Goal: Task Accomplishment & Management: Use online tool/utility

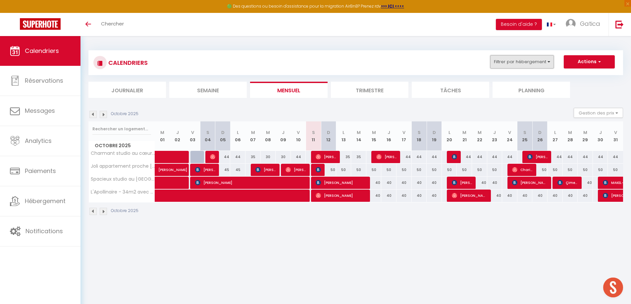
click at [523, 61] on button "Filtrer par hébergement" at bounding box center [522, 61] width 64 height 13
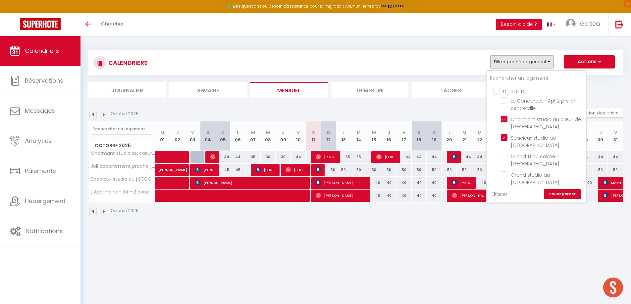
click at [499, 197] on link "Effacer" at bounding box center [499, 194] width 16 height 7
checkbox input "false"
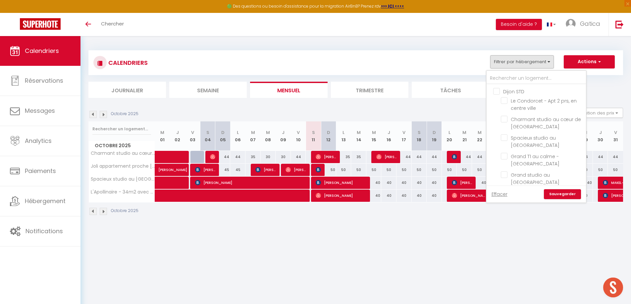
checkbox input "false"
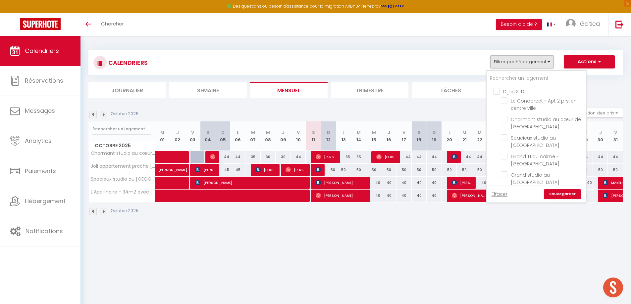
checkbox input "false"
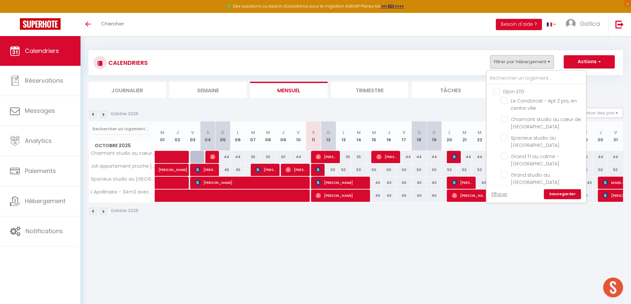
checkbox input "false"
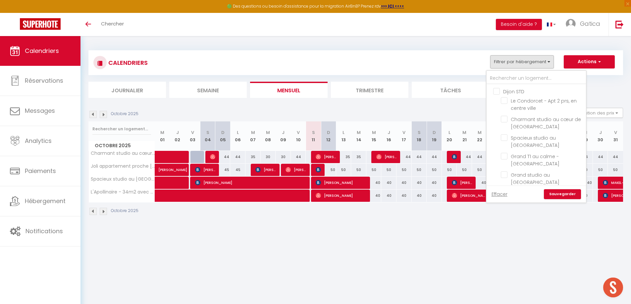
checkbox input "false"
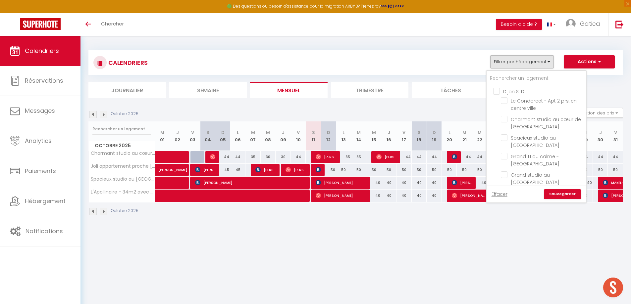
checkbox input "false"
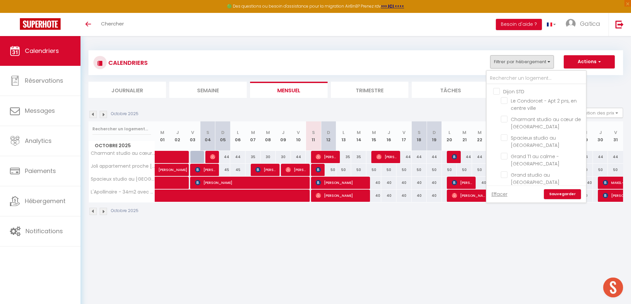
checkbox input "false"
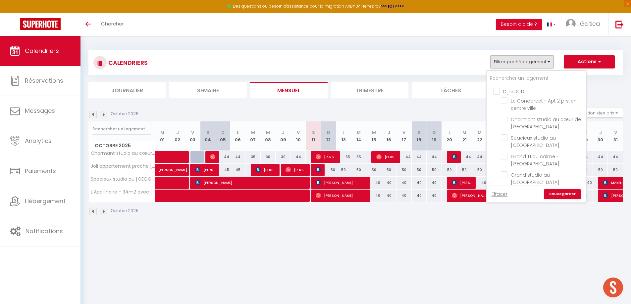
checkbox input "false"
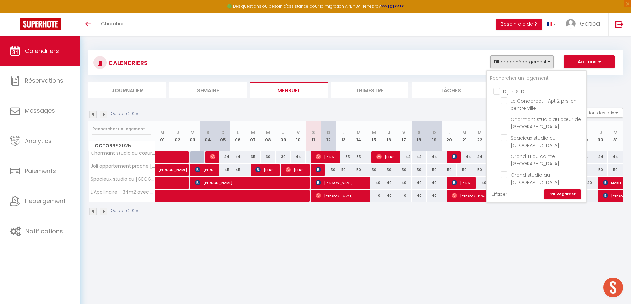
checkbox input "false"
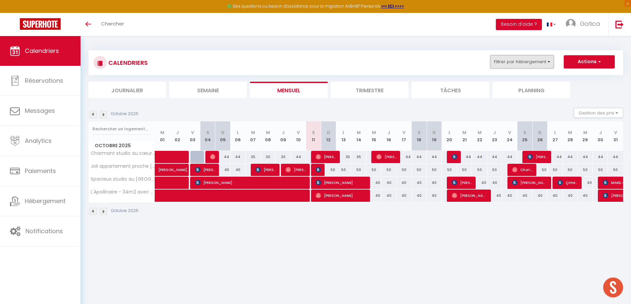
click at [524, 62] on button "Filtrer par hébergement" at bounding box center [522, 61] width 64 height 13
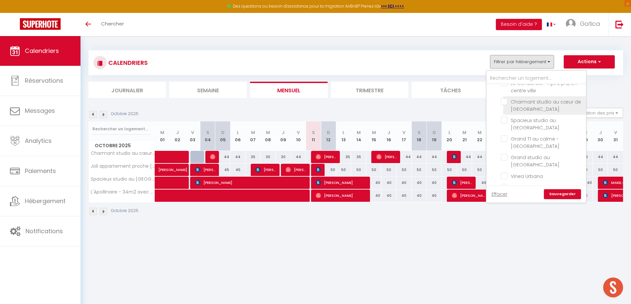
scroll to position [33, 0]
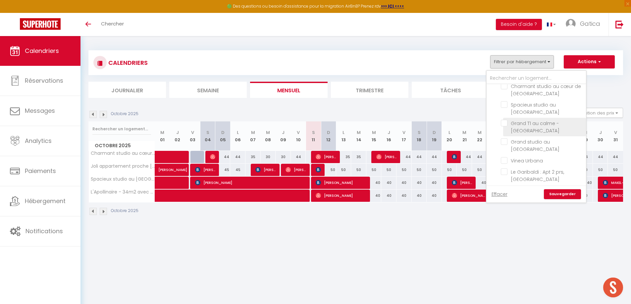
click at [505, 124] on input "Grand T1 au calme - [GEOGRAPHIC_DATA]" at bounding box center [542, 123] width 83 height 7
checkbox input "true"
checkbox input "false"
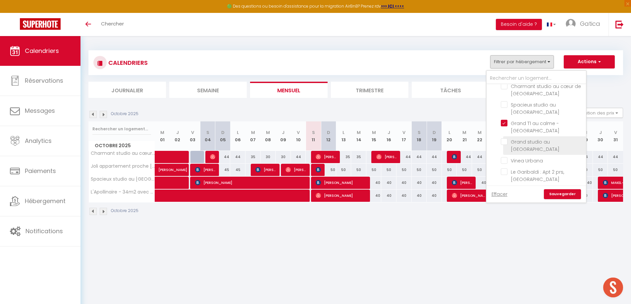
checkbox input "false"
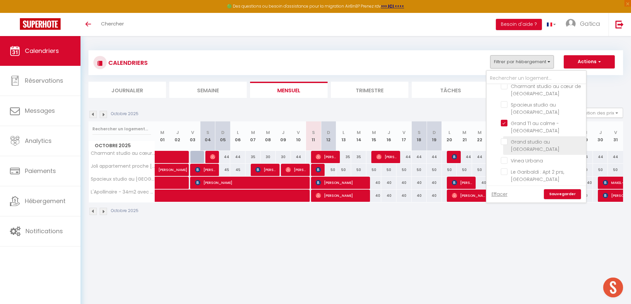
checkbox input "false"
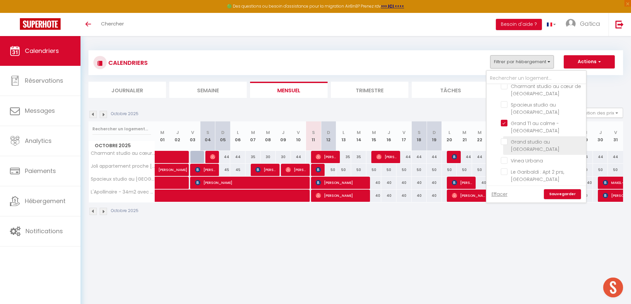
checkbox input "false"
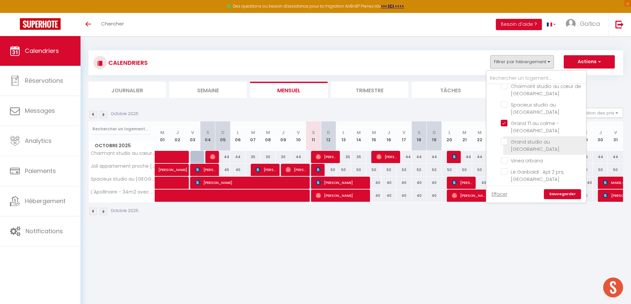
checkbox input "false"
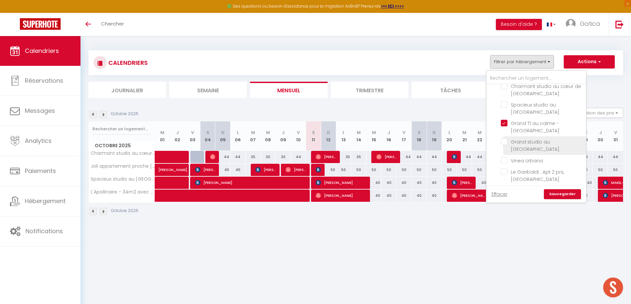
checkbox input "false"
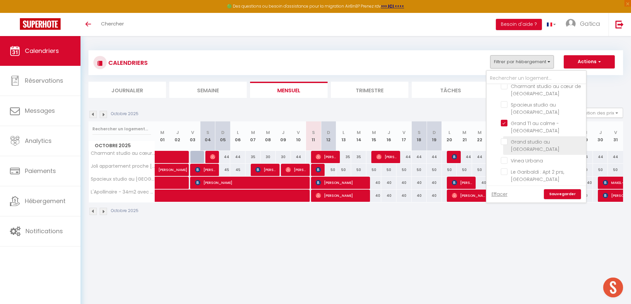
checkbox input "false"
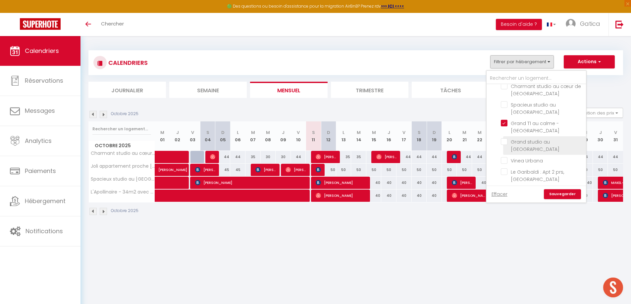
checkbox input "false"
click at [502, 144] on input "Grand studio au [GEOGRAPHIC_DATA]" at bounding box center [542, 141] width 83 height 7
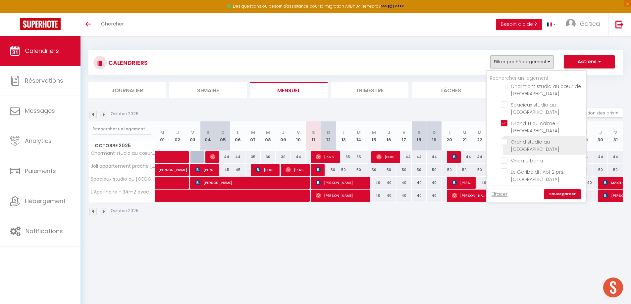
checkbox input "true"
checkbox input "false"
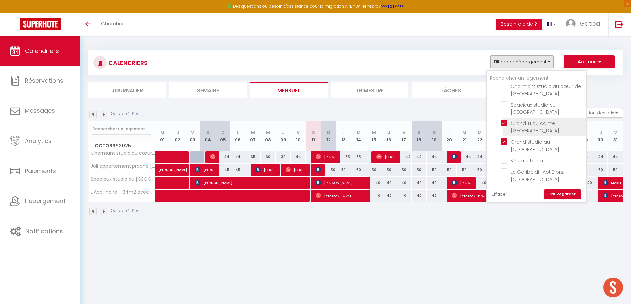
checkbox input "false"
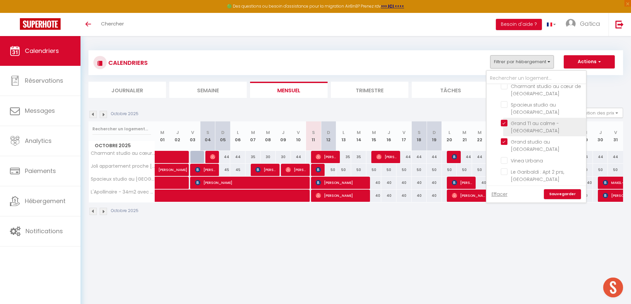
checkbox input "false"
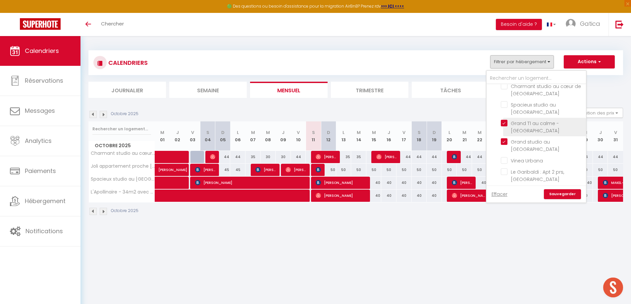
checkbox input "false"
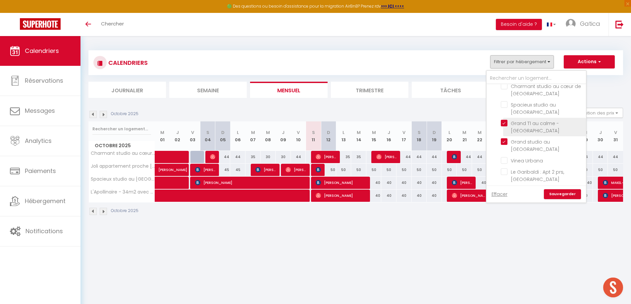
checkbox input "false"
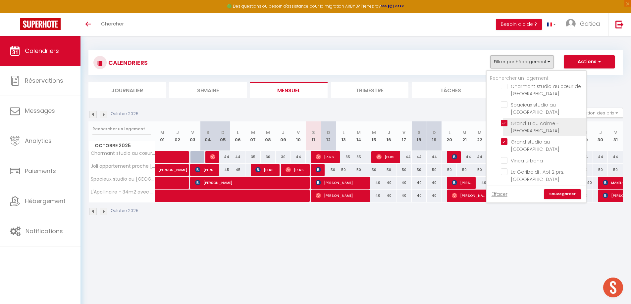
checkbox input "false"
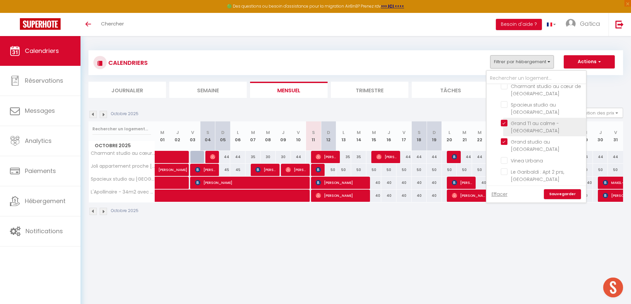
checkbox input "false"
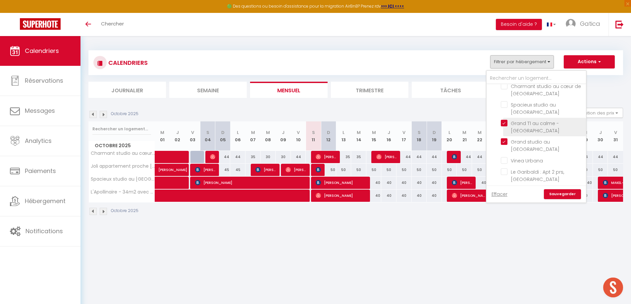
checkbox input "false"
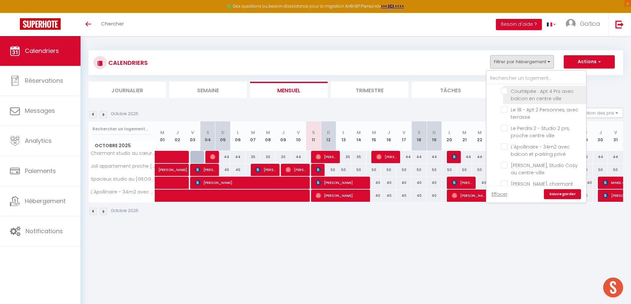
click at [503, 91] on input "Courtépée : Apt 4 Prs avec balcon en centre ville" at bounding box center [542, 91] width 83 height 7
checkbox input "true"
checkbox input "false"
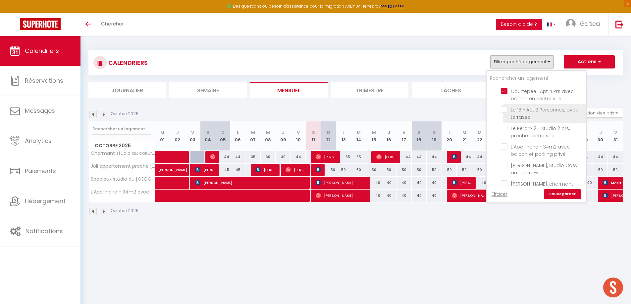
checkbox input "false"
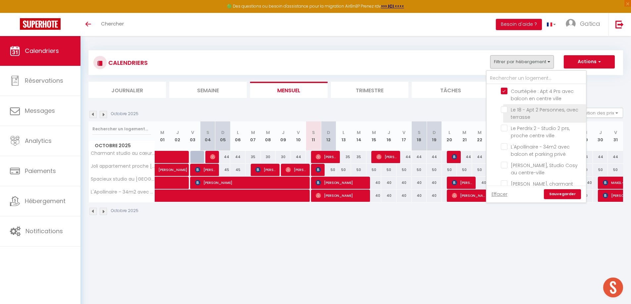
checkbox input "false"
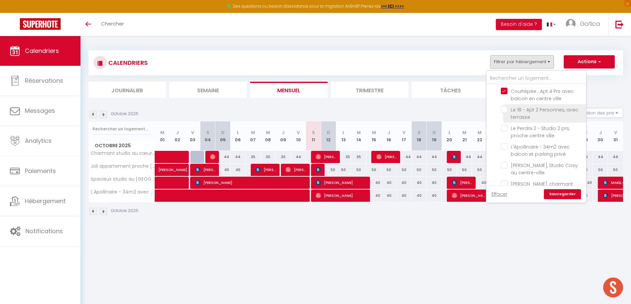
checkbox input "false"
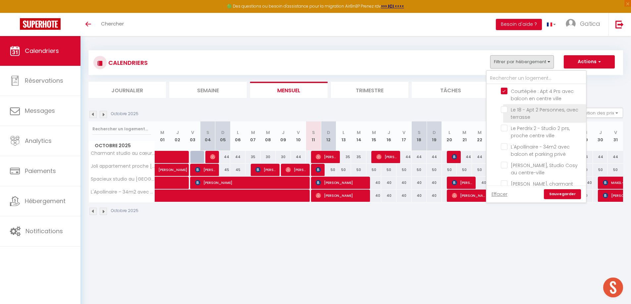
checkbox input "false"
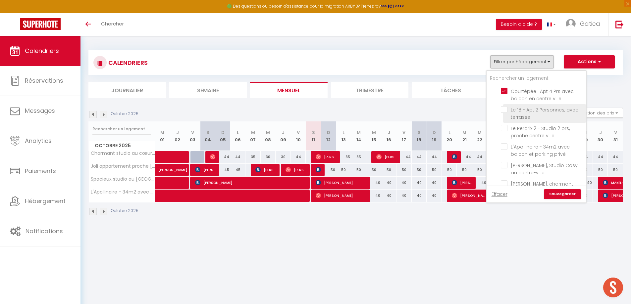
checkbox input "false"
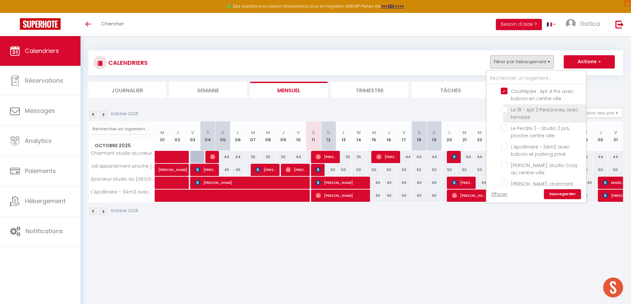
checkbox input "false"
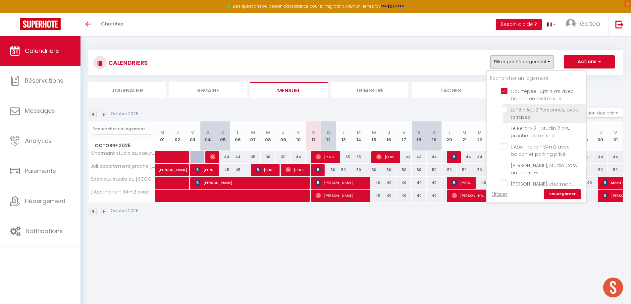
checkbox input "false"
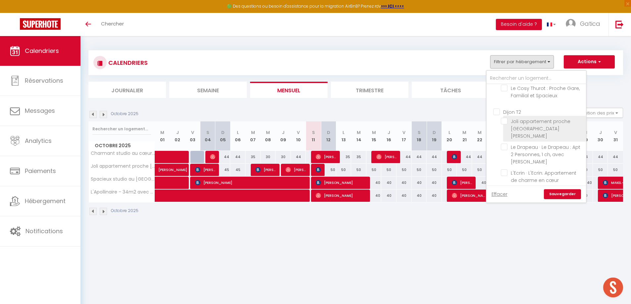
click at [507, 123] on input "Joli appartement proche [GEOGRAPHIC_DATA][PERSON_NAME]" at bounding box center [542, 121] width 83 height 7
checkbox input "true"
checkbox input "false"
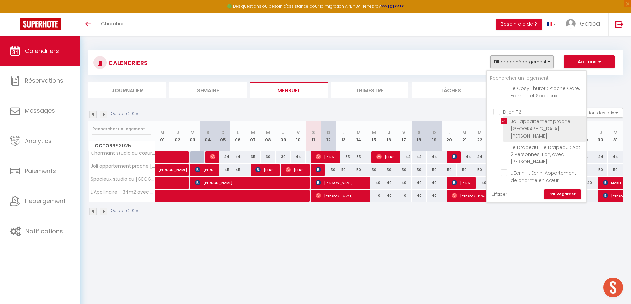
checkbox input "false"
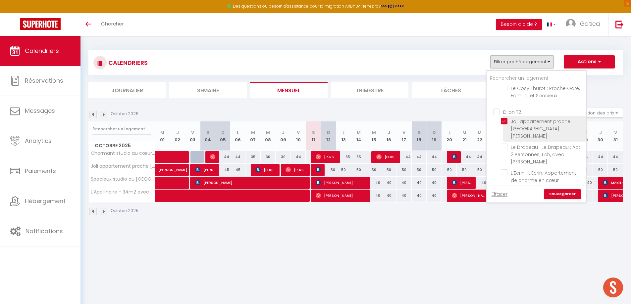
checkbox input "false"
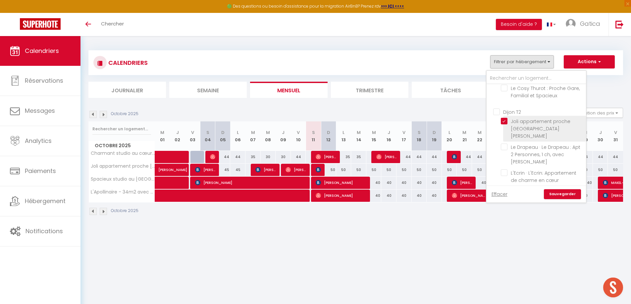
checkbox input "false"
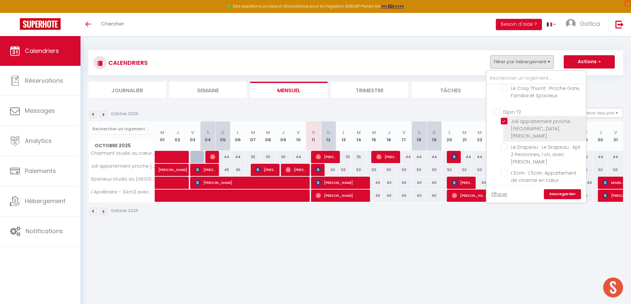
checkbox input "false"
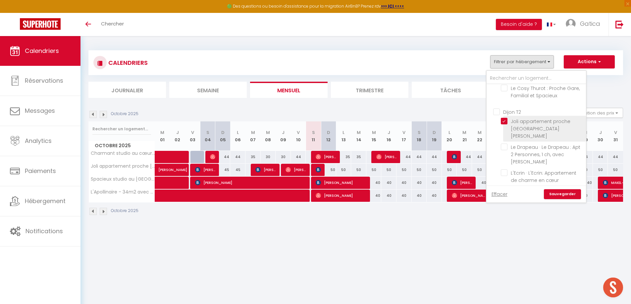
checkbox input "false"
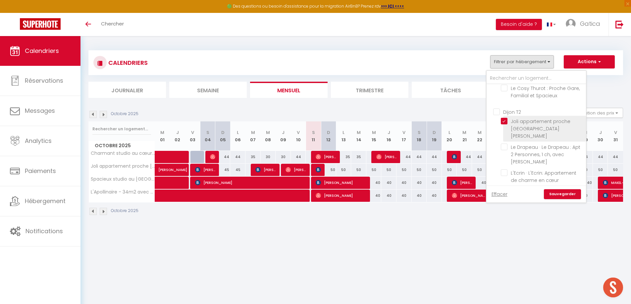
checkbox input "false"
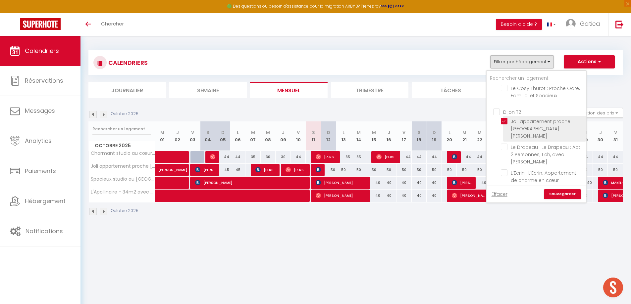
checkbox input "false"
click at [506, 122] on input "Joli appartement proche [GEOGRAPHIC_DATA][PERSON_NAME]" at bounding box center [542, 121] width 83 height 7
checkbox input "false"
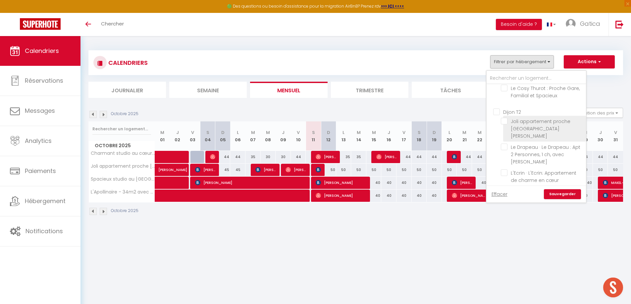
checkbox input "false"
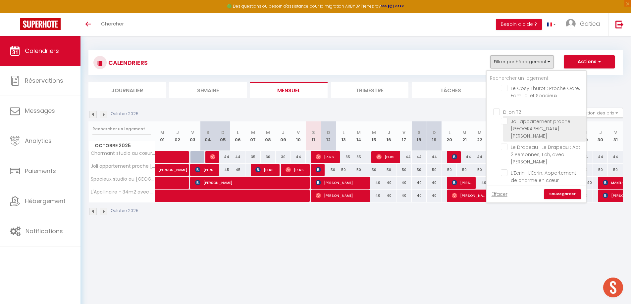
checkbox input "false"
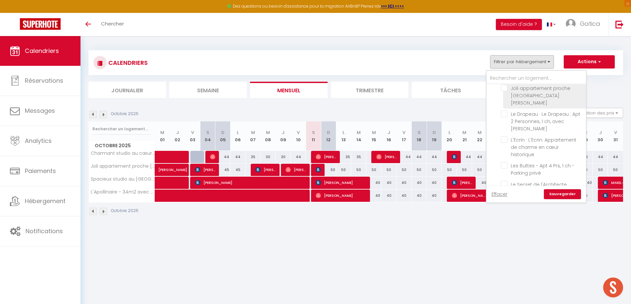
scroll to position [364, 0]
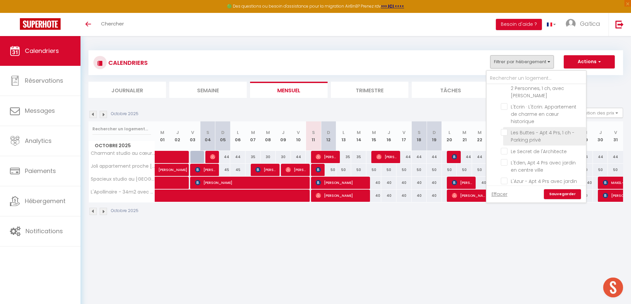
click at [504, 129] on input "Les Buttes - Apt 4 Prs, 1 ch - Parking privé" at bounding box center [542, 132] width 83 height 7
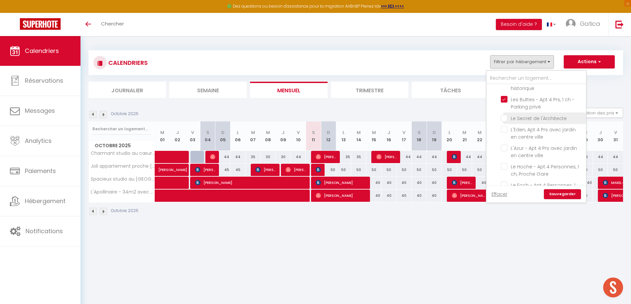
click at [506, 115] on input "Le Secret de l'Architecte" at bounding box center [542, 118] width 83 height 7
click at [505, 126] on input "L'Eden, Apt 4 Prs avec jardin en centre ville" at bounding box center [542, 129] width 83 height 7
click at [505, 145] on input "L'Azur - Apt 4 Prs avec jardin en centre ville" at bounding box center [542, 148] width 83 height 7
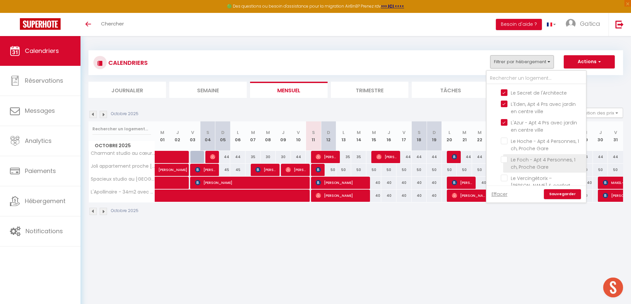
scroll to position [431, 0]
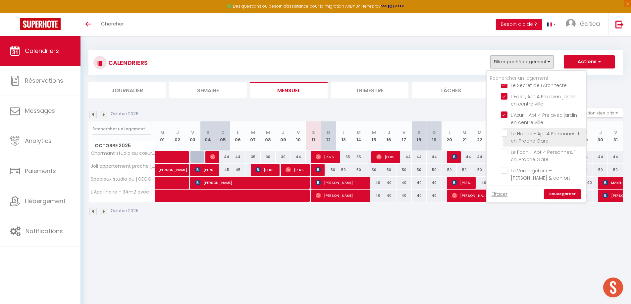
click at [506, 130] on input "Le Hoche - Apt 4 Personnes, 1 ch, Proche Gare" at bounding box center [542, 133] width 83 height 7
click at [505, 149] on input "Le Foch - Apt 4 Personnes, 1 ch, Proche Gare" at bounding box center [542, 152] width 83 height 7
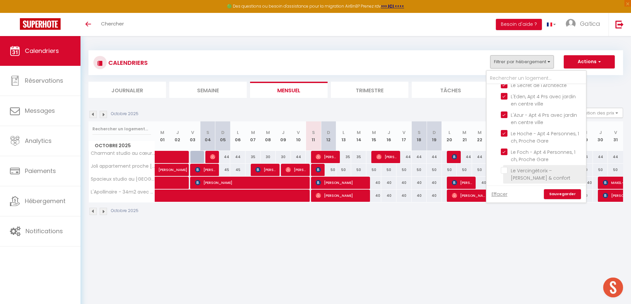
click at [505, 167] on input "Le Vercingétorix – [PERSON_NAME] & confort" at bounding box center [542, 170] width 83 height 7
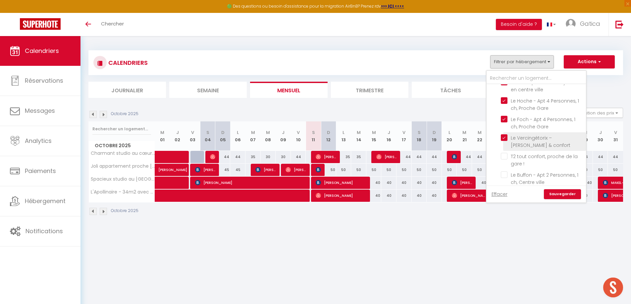
scroll to position [464, 0]
click at [506, 153] on input "T2 tout confort, proche de la gare !" at bounding box center [542, 156] width 83 height 7
click at [506, 171] on input "Le Buffon - Apt 2 Personnes, 1 ch, Centre ville" at bounding box center [542, 174] width 83 height 7
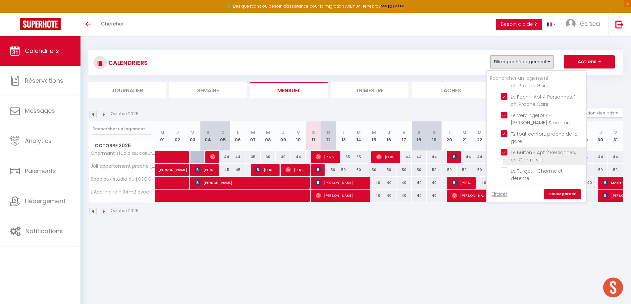
scroll to position [497, 0]
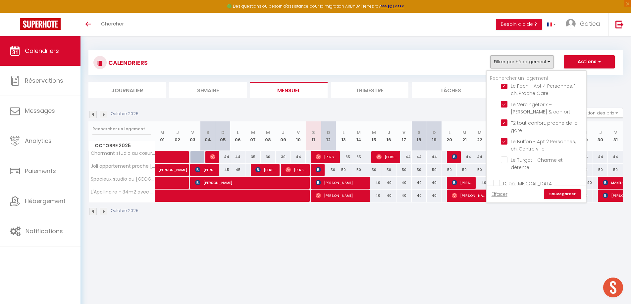
click at [558, 193] on link "Sauvegarder" at bounding box center [562, 194] width 37 height 10
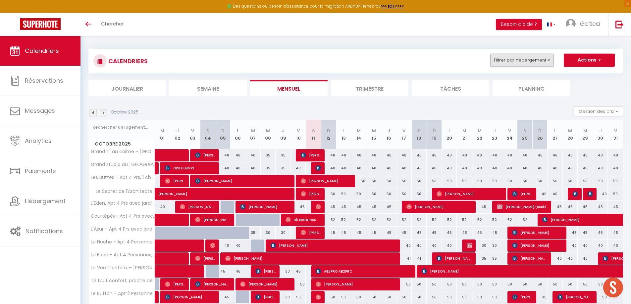
scroll to position [0, 0]
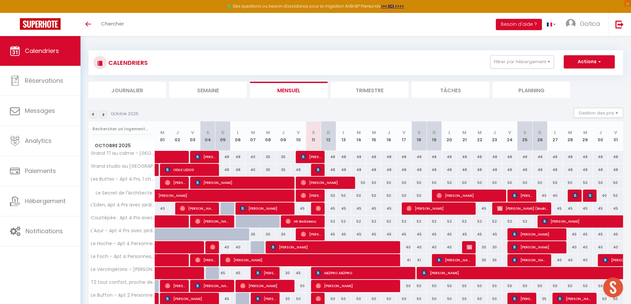
click at [519, 52] on div "CALENDRIERS Filtrer par hébergement Dijon STD Le Condorcet - Apt 2 prs, en cent…" at bounding box center [355, 62] width 535 height 25
click at [516, 61] on button "Filtrer par hébergement" at bounding box center [522, 61] width 64 height 13
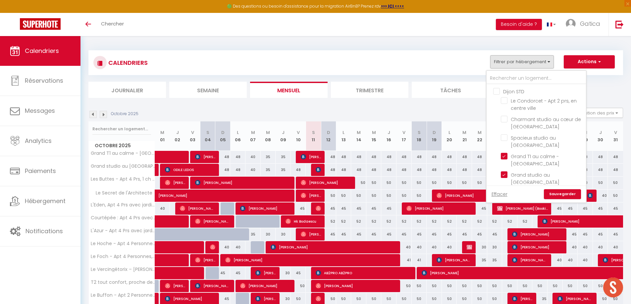
click at [502, 192] on link "Effacer" at bounding box center [499, 194] width 16 height 7
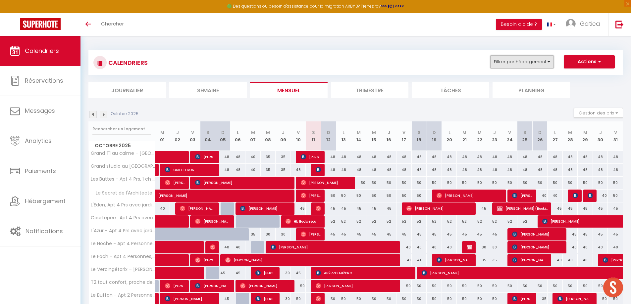
click at [529, 59] on button "Filtrer par hébergement" at bounding box center [522, 61] width 64 height 13
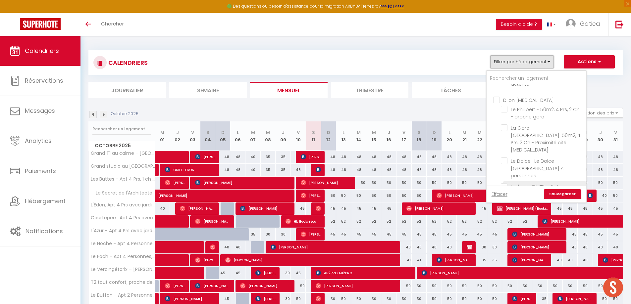
scroll to position [570, 0]
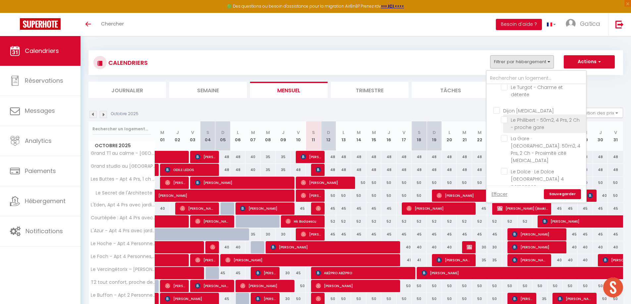
click at [505, 117] on input "Le Philibert - 50m2, 4 Prs, 2 Ch - proche gare" at bounding box center [542, 120] width 83 height 7
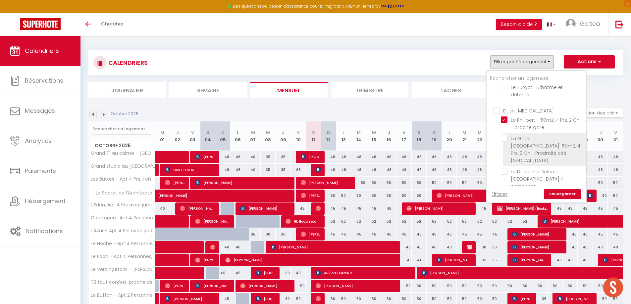
click at [503, 135] on input "La Gare · [GEOGRAPHIC_DATA]: 50m2, 4 Prs, 2 Ch - Proximité cité [MEDICAL_DATA]" at bounding box center [542, 138] width 83 height 7
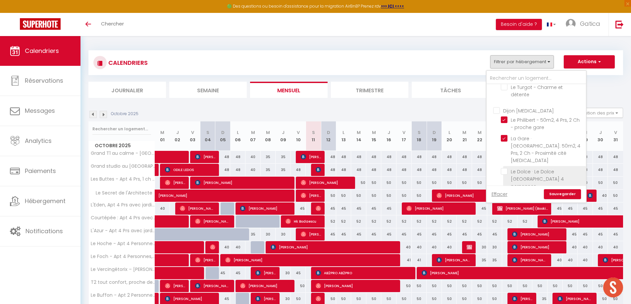
scroll to position [603, 0]
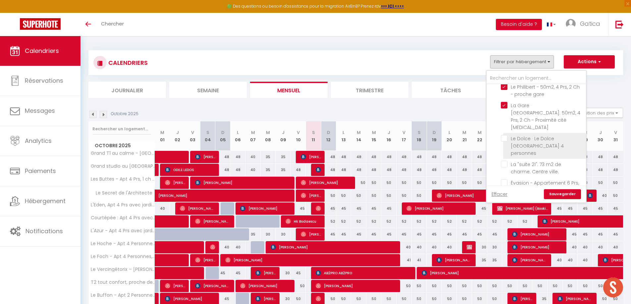
click at [505, 135] on input "Le Dolce · Le Dolce [GEOGRAPHIC_DATA] 4 personnes" at bounding box center [542, 138] width 83 height 7
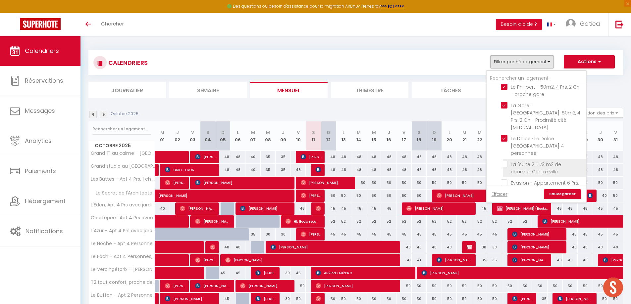
click at [505, 161] on input "La "suite 21". 73 m2 de charme. Centre ville." at bounding box center [542, 164] width 83 height 7
click at [503, 180] on input "Évasion - Appartement 6 Prs, 2 Ch, avec [PERSON_NAME]" at bounding box center [542, 183] width 83 height 7
click at [504, 165] on input "Le Martre - Apt 4 Personnes, 2 ch, avec [PERSON_NAME]" at bounding box center [542, 168] width 83 height 7
click at [559, 191] on link "Sauvegarder" at bounding box center [562, 194] width 37 height 10
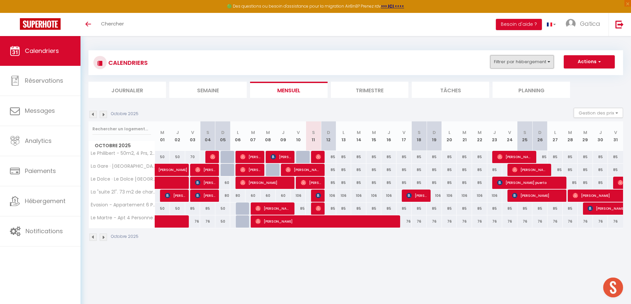
click at [530, 61] on button "Filtrer par hébergement" at bounding box center [522, 61] width 64 height 13
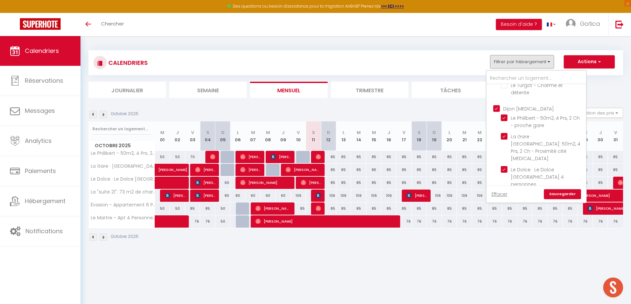
scroll to position [512, 0]
click at [496, 165] on input "Dijon [MEDICAL_DATA]" at bounding box center [542, 168] width 99 height 7
click at [497, 126] on input "Dijon T4" at bounding box center [542, 126] width 99 height 7
click at [562, 194] on link "Sauvegarder" at bounding box center [562, 194] width 37 height 10
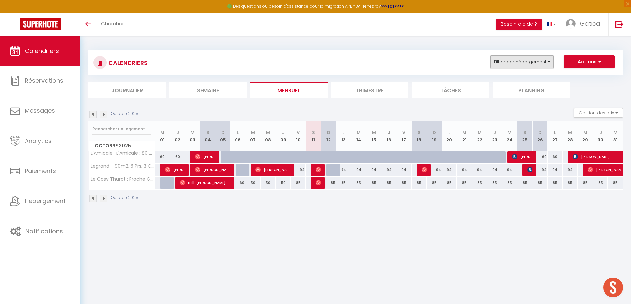
click at [515, 57] on button "Filtrer par hébergement" at bounding box center [522, 61] width 64 height 13
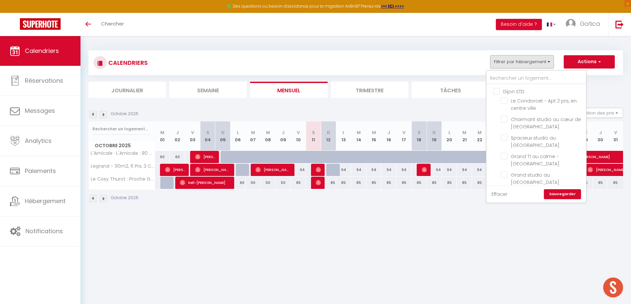
drag, startPoint x: 500, startPoint y: 194, endPoint x: 505, endPoint y: 169, distance: 25.5
click at [500, 194] on link "Effacer" at bounding box center [499, 194] width 16 height 7
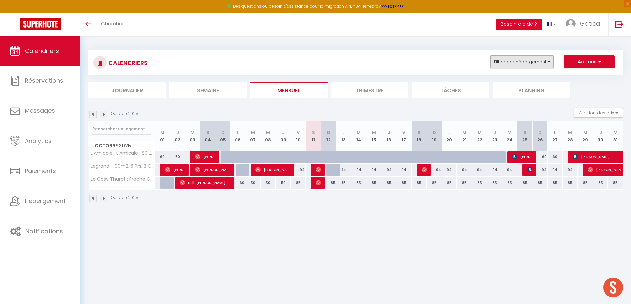
click at [519, 62] on button "Filtrer par hébergement" at bounding box center [522, 61] width 64 height 13
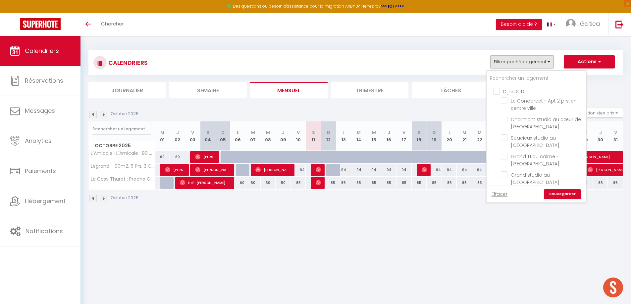
click at [496, 92] on input "Dijon STD" at bounding box center [542, 91] width 99 height 7
checkbox input "true"
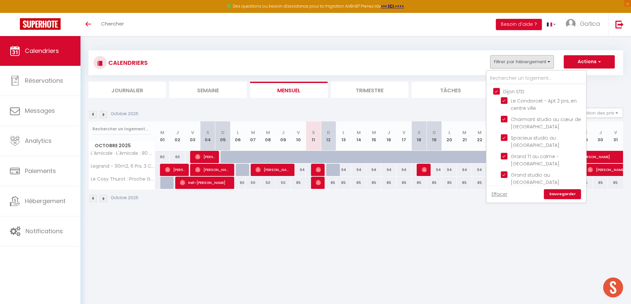
checkbox input "true"
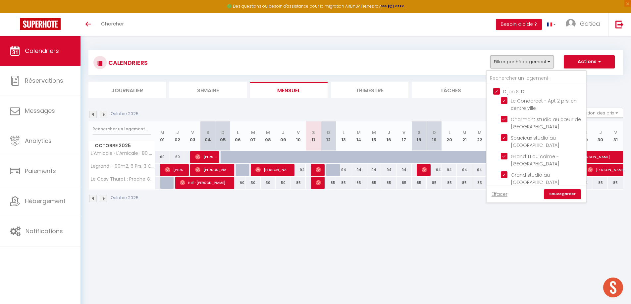
checkbox input "true"
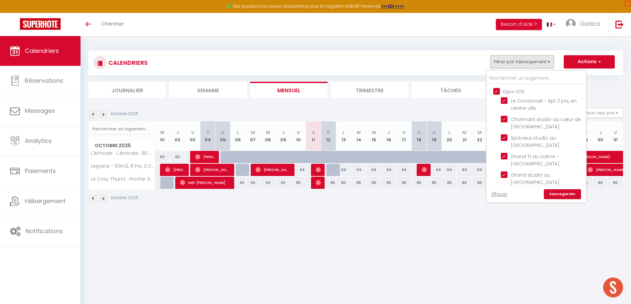
checkbox input "false"
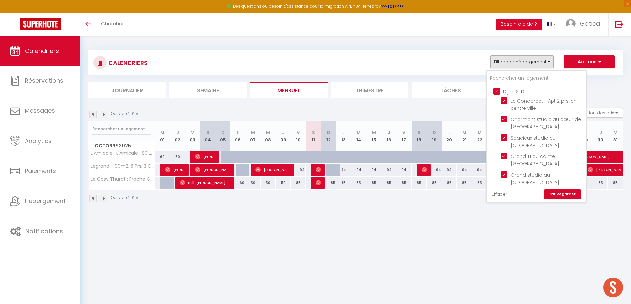
checkbox input "false"
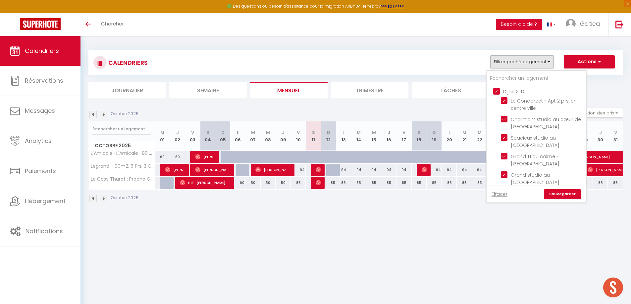
checkbox input "false"
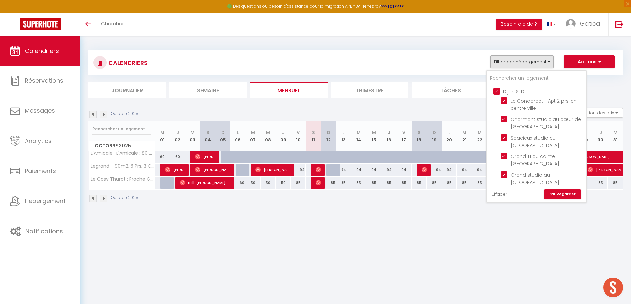
checkbox input "false"
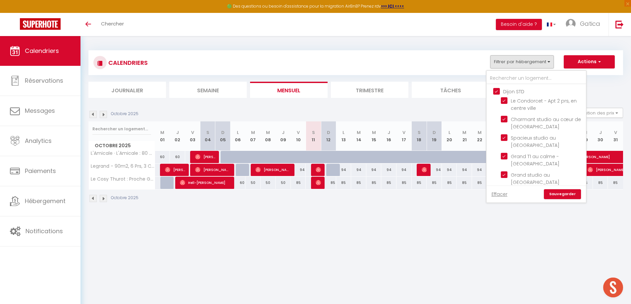
checkbox input "false"
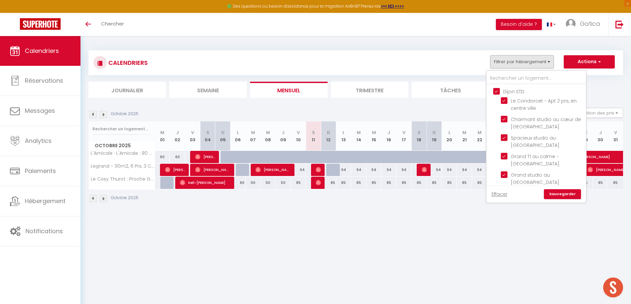
click at [561, 193] on link "Sauvegarder" at bounding box center [562, 194] width 37 height 10
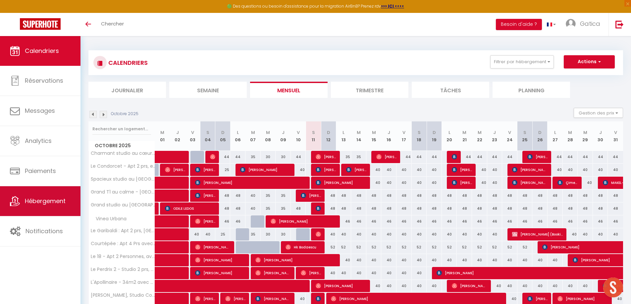
click at [41, 203] on span "Hébergement" at bounding box center [45, 201] width 41 height 8
